Goal: Obtain resource: Obtain resource

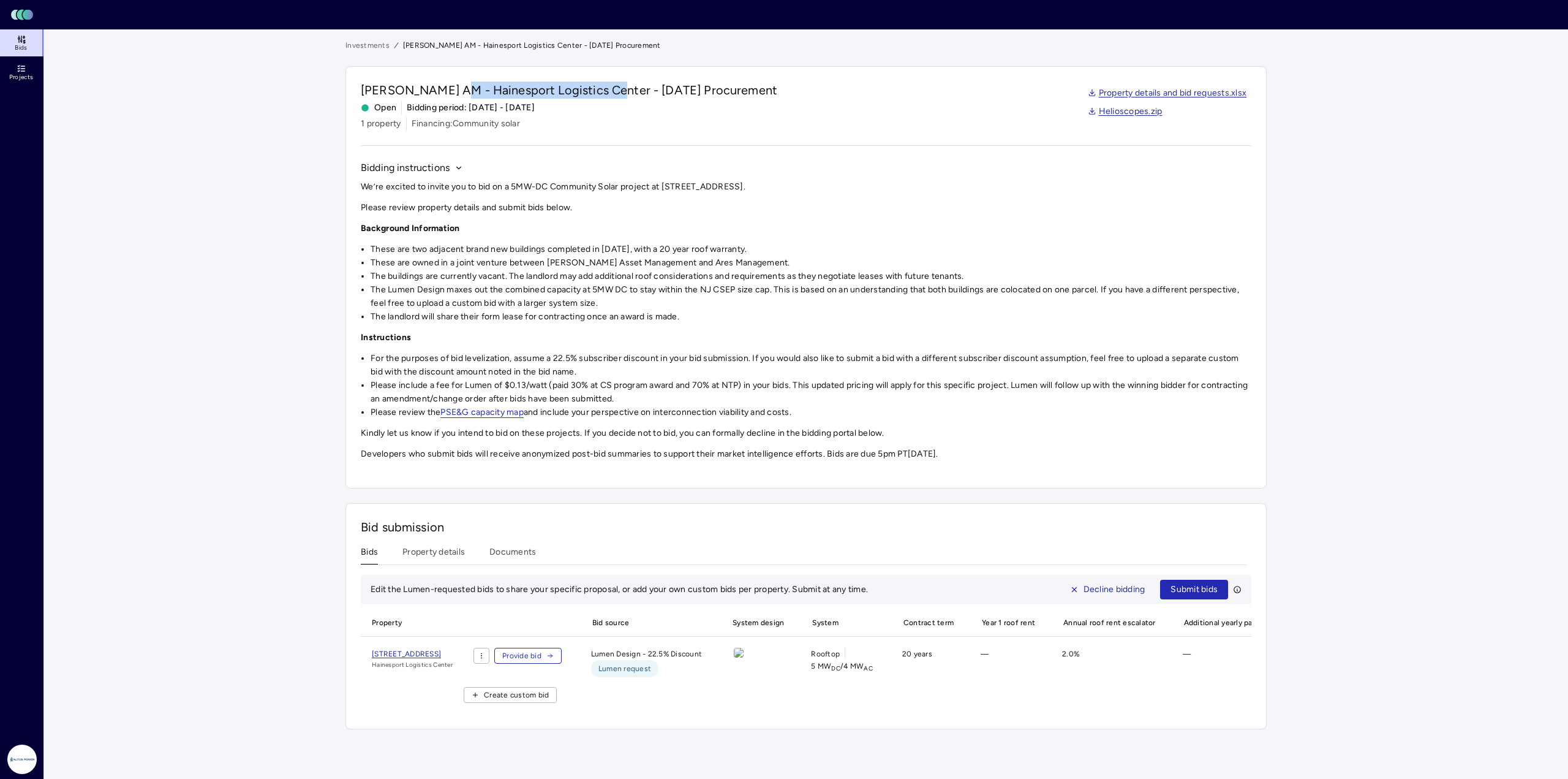
drag, startPoint x: 453, startPoint y: 92, endPoint x: 610, endPoint y: 90, distance: 157.0
click at [610, 90] on span "[PERSON_NAME] AM - Hainesport Logistics Center - [DATE] Procurement" at bounding box center [568, 90] width 416 height 17
copy span "Hainesport Logistics Center"
click at [775, 250] on li "These are two adjacent brand new buildings completed in [DATE], with a 20 year …" at bounding box center [810, 249] width 880 height 13
click at [775, 89] on link "Property details and bid requests.xlsx" at bounding box center [1168, 93] width 160 height 13
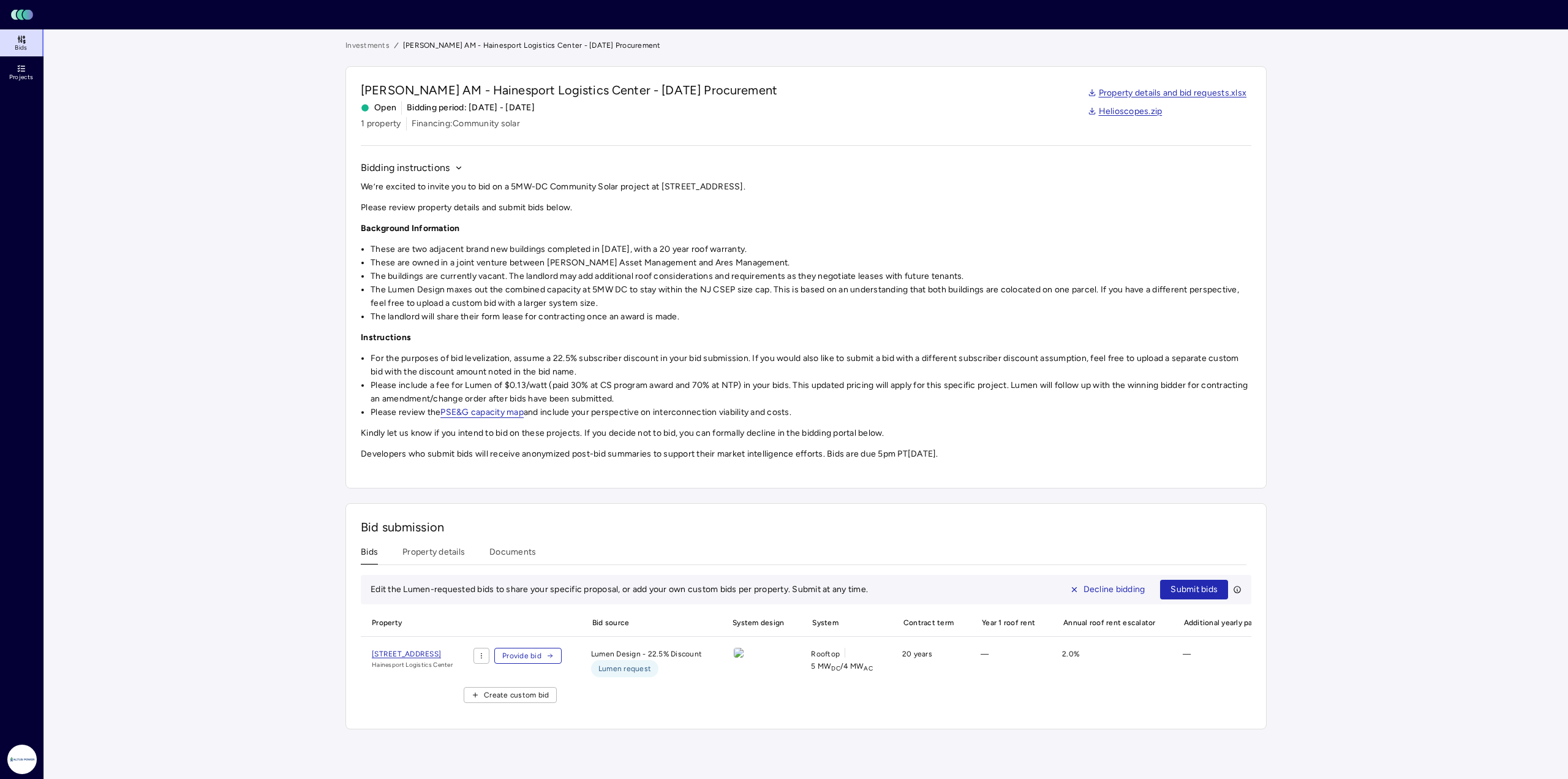
click at [775, 112] on link "Helioscopes.zip" at bounding box center [1125, 111] width 75 height 13
click at [381, 387] on span "[STREET_ADDRESS]" at bounding box center [405, 653] width 69 height 9
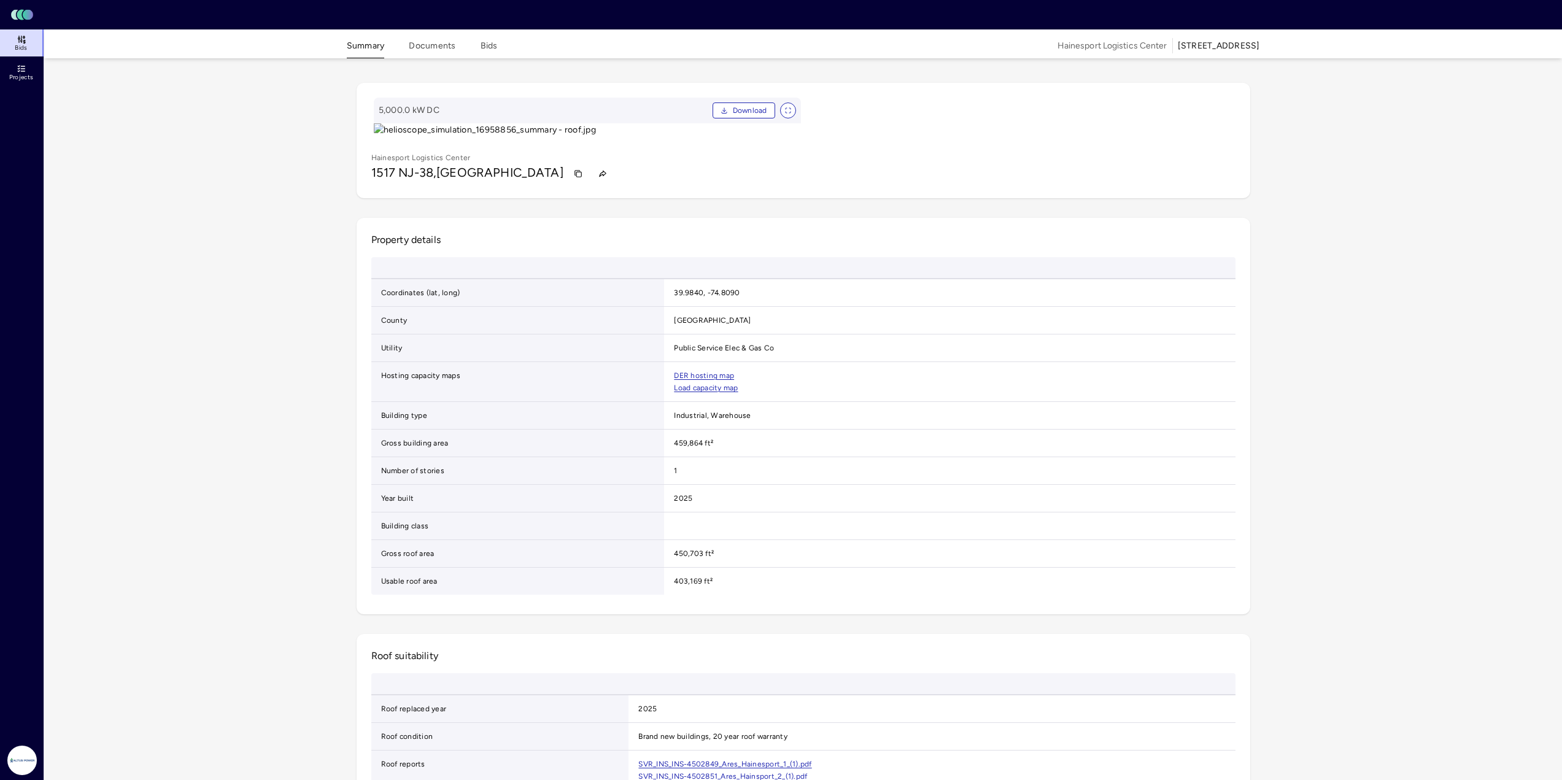
drag, startPoint x: 371, startPoint y: 479, endPoint x: 561, endPoint y: 479, distance: 189.6
click at [561, 183] on h1 "[STREET_ADDRESS]" at bounding box center [467, 174] width 192 height 20
copy h1 "[STREET_ADDRESS]"
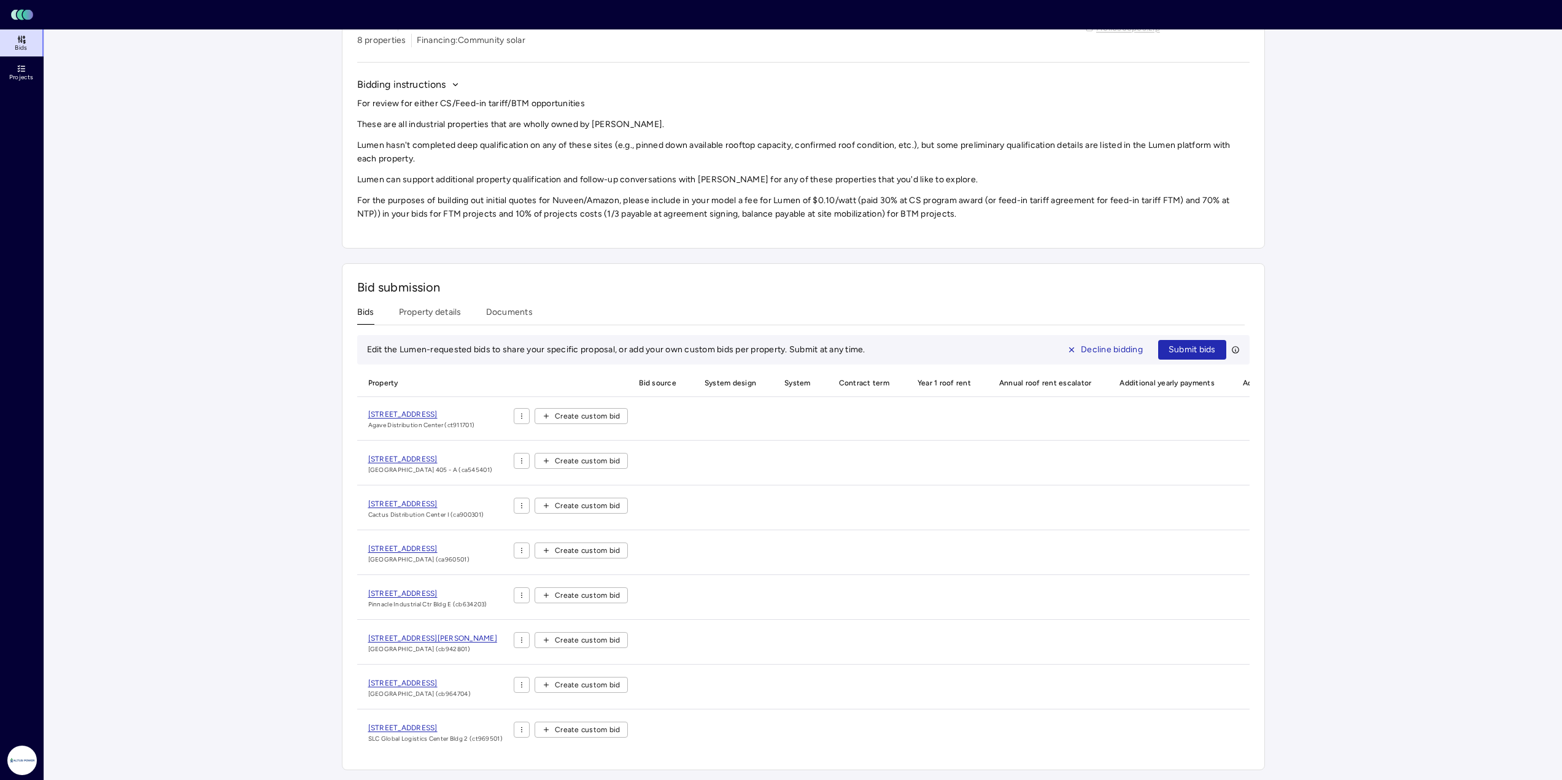
click at [443, 387] on link "4800 Midway Rd, Vacaville, CA 95688" at bounding box center [418, 548] width 101 height 12
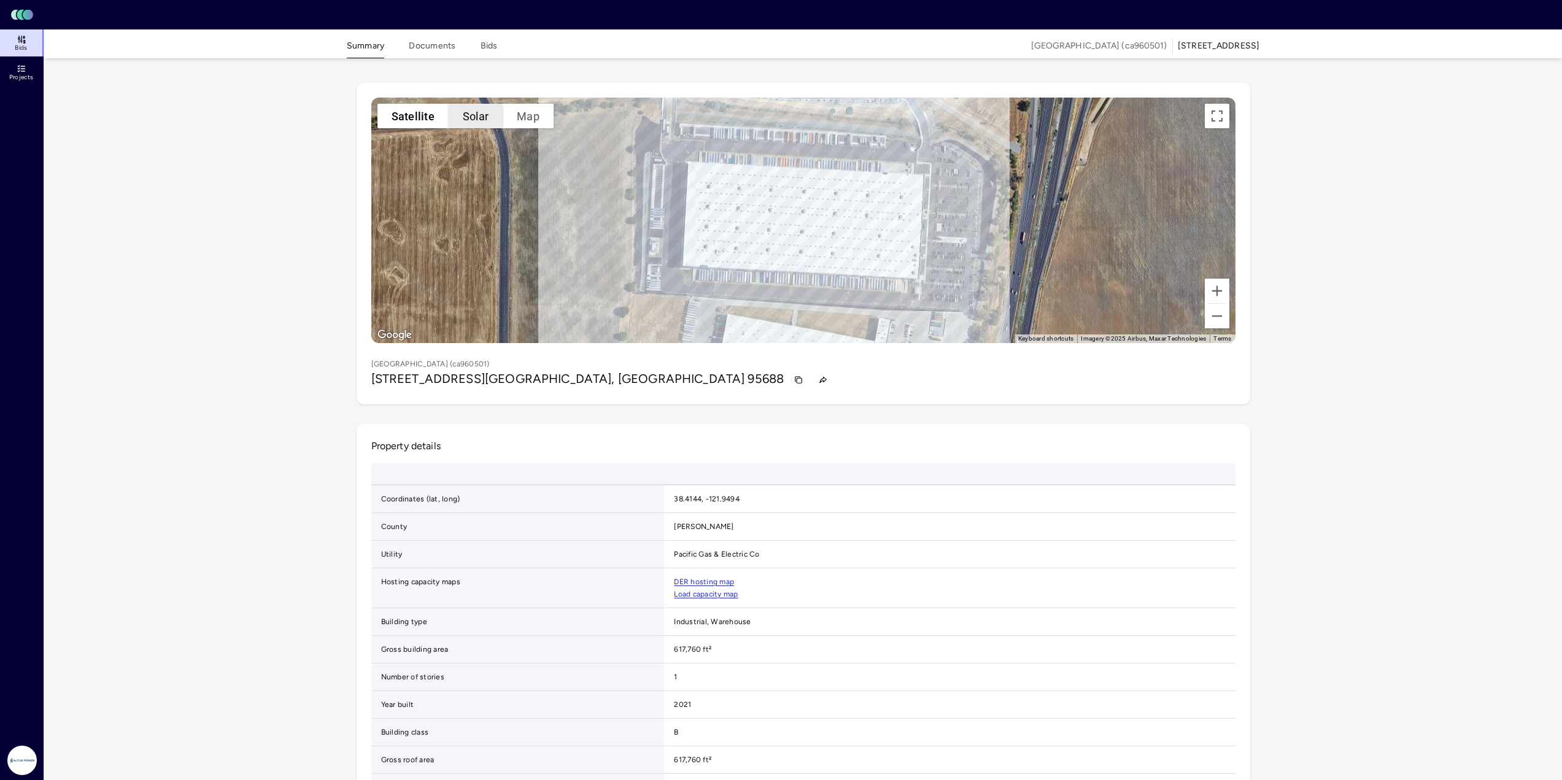
click at [466, 117] on button "Solar" at bounding box center [476, 116] width 54 height 25
